Goal: Navigation & Orientation: Find specific page/section

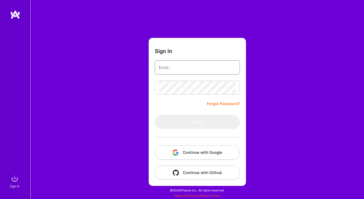
type input "[PERSON_NAME][EMAIL_ADDRESS][DOMAIN_NAME]"
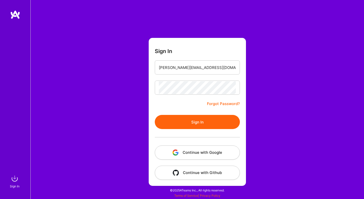
click at [220, 154] on button "Continue with Google" at bounding box center [197, 153] width 85 height 14
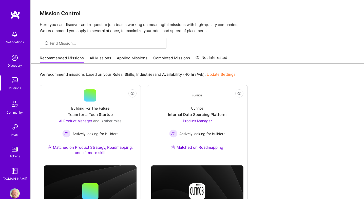
click at [93, 57] on link "All Missions" at bounding box center [101, 59] width 22 height 8
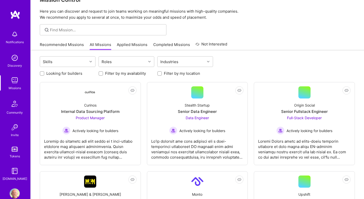
scroll to position [22, 0]
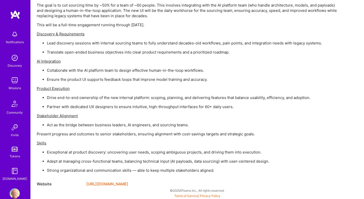
scroll to position [380, 0]
click at [109, 185] on link "[URL][DOMAIN_NAME]" at bounding box center [107, 184] width 42 height 6
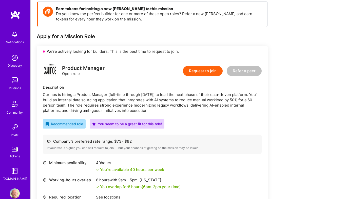
scroll to position [0, 0]
